Goal: Use online tool/utility: Utilize a website feature to perform a specific function

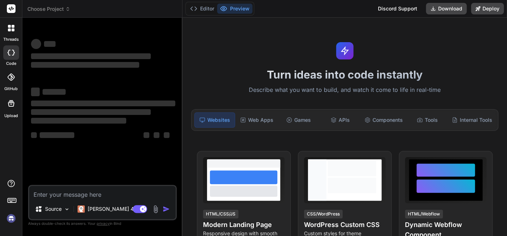
type textarea "x"
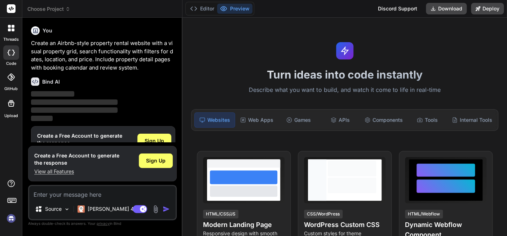
click at [243, 11] on button "Preview" at bounding box center [234, 9] width 35 height 10
click at [204, 10] on button "Editor" at bounding box center [202, 9] width 30 height 10
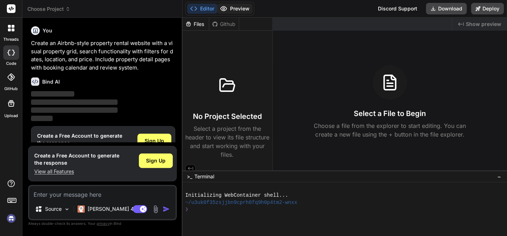
click at [245, 8] on button "Preview" at bounding box center [234, 9] width 35 height 10
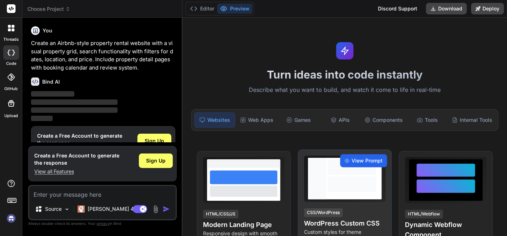
click at [366, 161] on span "View Prompt" at bounding box center [367, 160] width 31 height 7
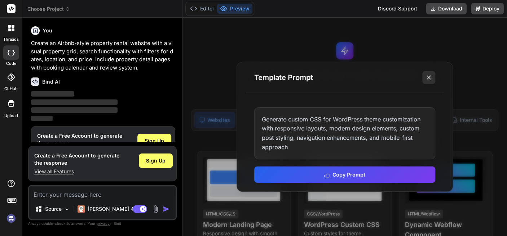
click at [425, 79] on button at bounding box center [429, 77] width 13 height 13
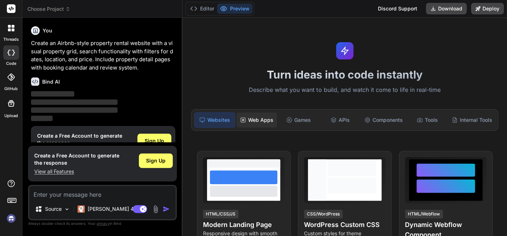
click at [265, 122] on div "Web Apps" at bounding box center [257, 120] width 40 height 15
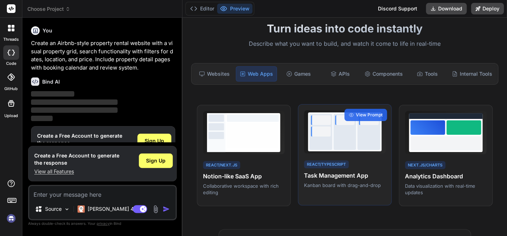
scroll to position [72, 0]
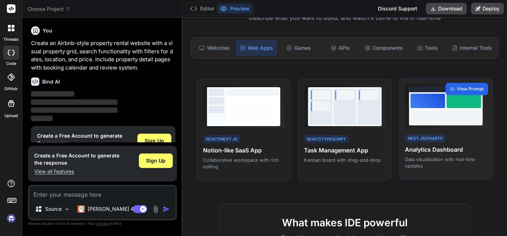
click at [467, 88] on span "View Prompt" at bounding box center [470, 89] width 27 height 6
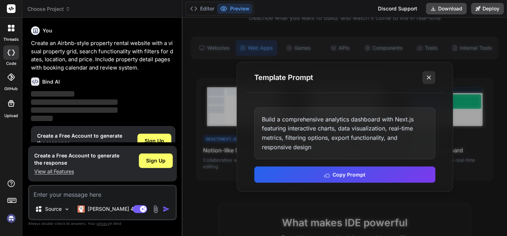
click at [430, 79] on icon at bounding box center [429, 77] width 7 height 7
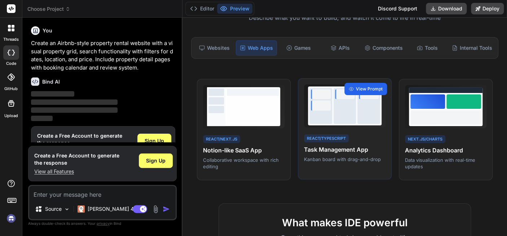
click at [363, 91] on span "View Prompt" at bounding box center [369, 89] width 27 height 6
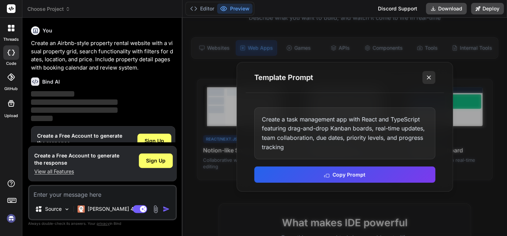
click at [431, 78] on icon at bounding box center [429, 77] width 7 height 7
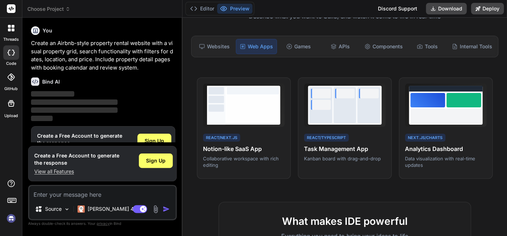
scroll to position [62, 0]
